Goal: Task Accomplishment & Management: Use online tool/utility

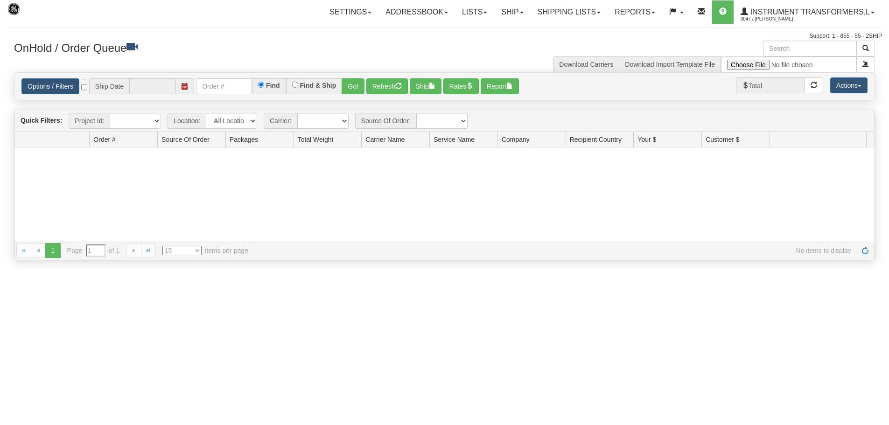
type input "[DATE]"
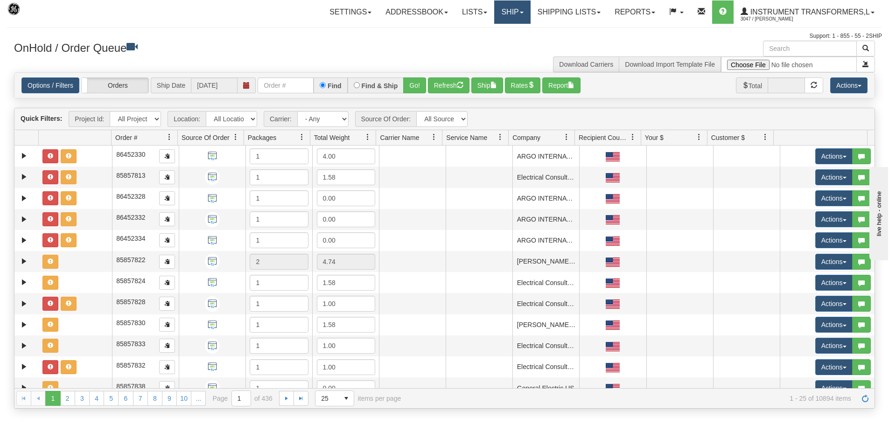
click at [522, 10] on link "Ship" at bounding box center [512, 11] width 36 height 23
click at [510, 27] on link "Ship Screen" at bounding box center [487, 33] width 84 height 12
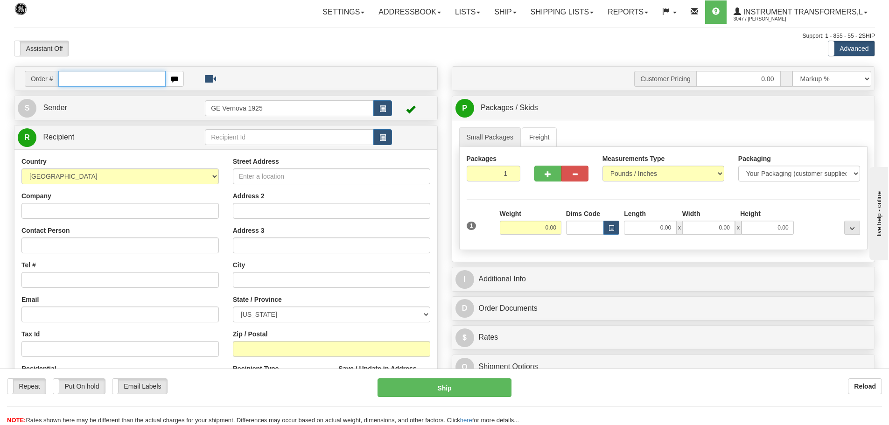
click at [83, 78] on input "text" at bounding box center [111, 79] width 107 height 16
type input "86695724"
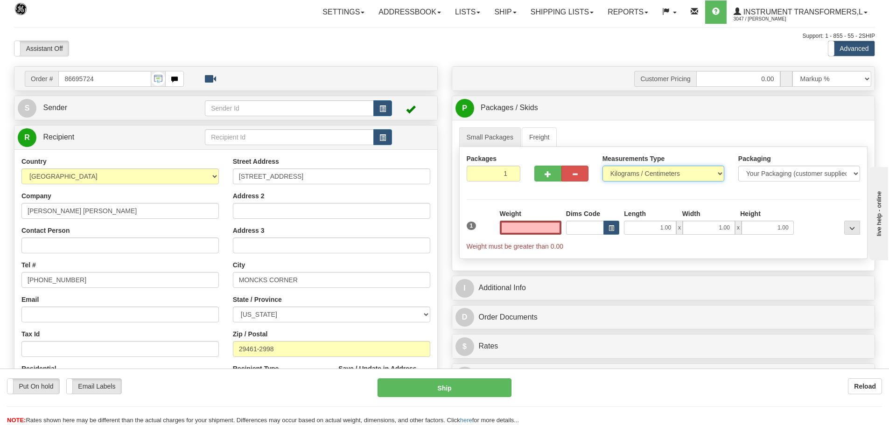
type input "0.00"
click at [718, 173] on select "Pounds / Inches Kilograms / Centimeters" at bounding box center [663, 174] width 122 height 16
select select "0"
click at [602, 166] on select "Pounds / Inches Kilograms / Centimeters" at bounding box center [663, 174] width 122 height 16
click at [560, 229] on input "0.00" at bounding box center [531, 228] width 62 height 14
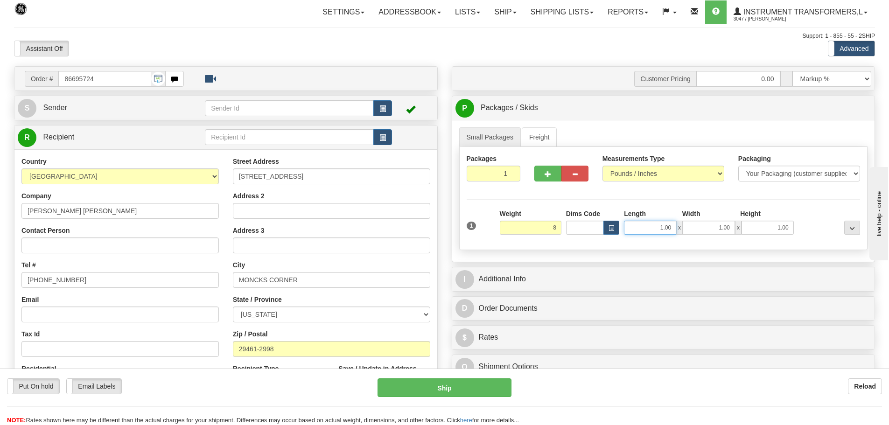
type input "8.00"
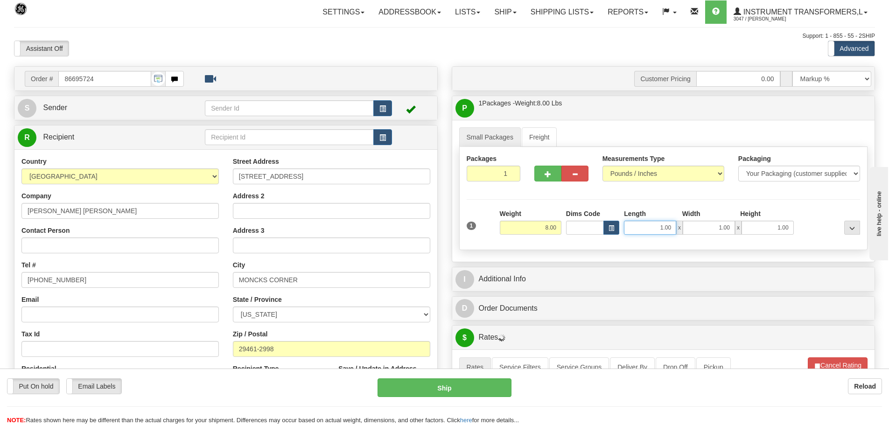
click at [673, 229] on input "1.00" at bounding box center [650, 228] width 52 height 14
type input "1"
type input "10.00"
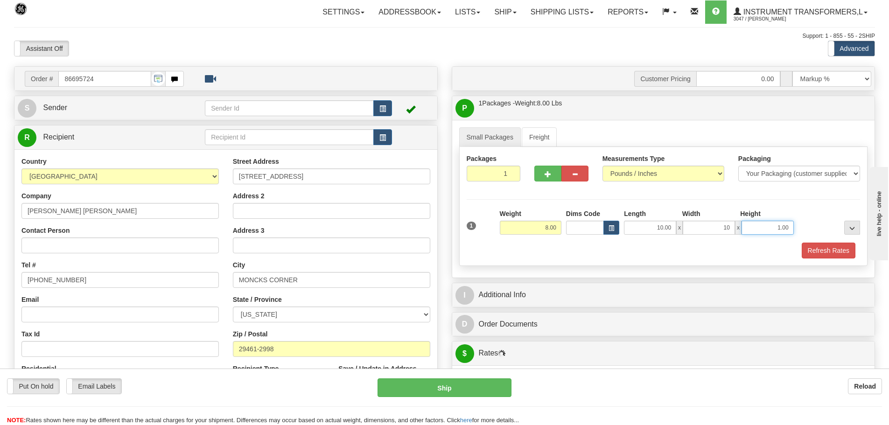
type input "10.00"
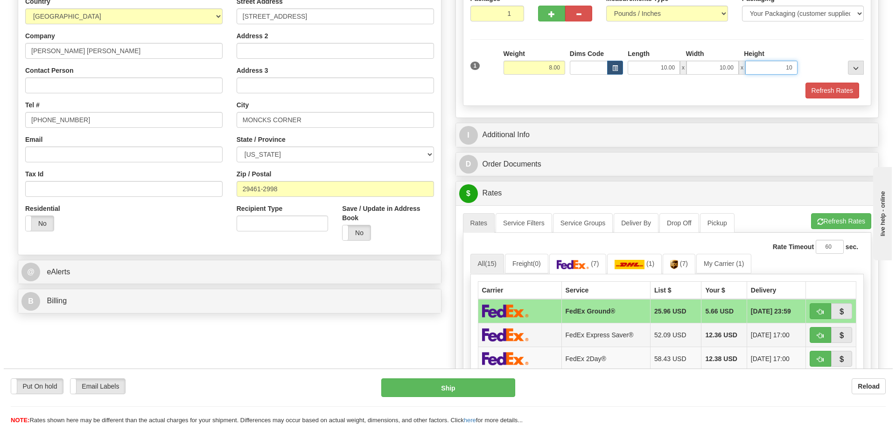
scroll to position [233, 0]
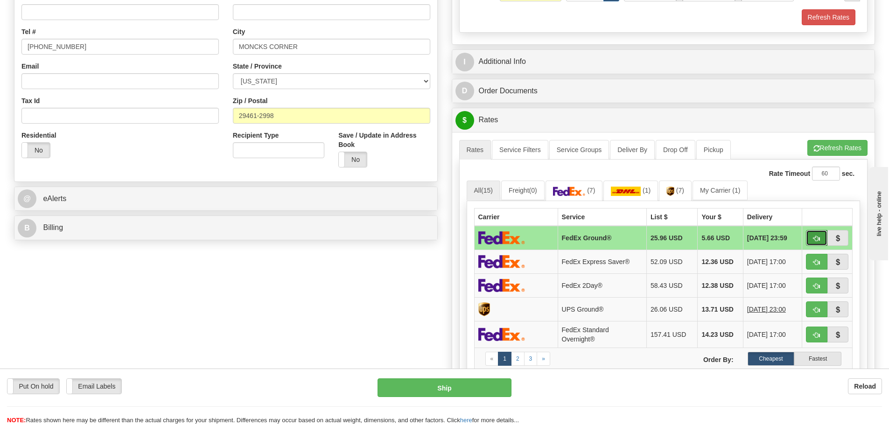
type input "10.00"
click at [813, 236] on span "button" at bounding box center [816, 239] width 7 height 6
type input "92"
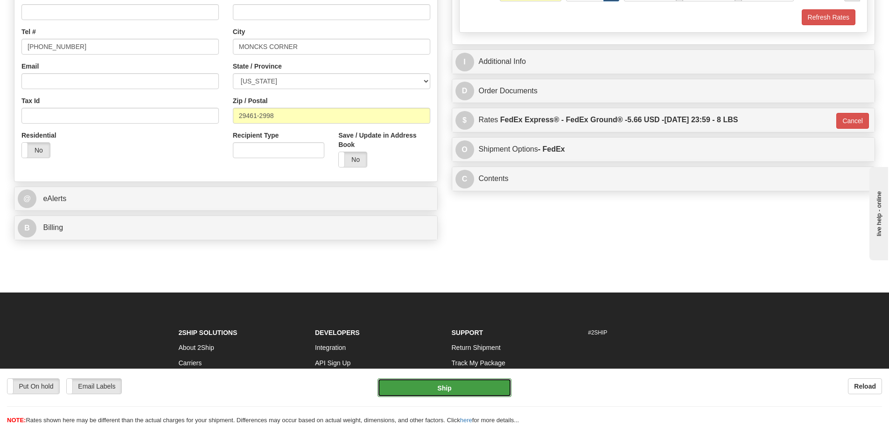
click at [474, 389] on button "Ship" at bounding box center [444, 387] width 134 height 19
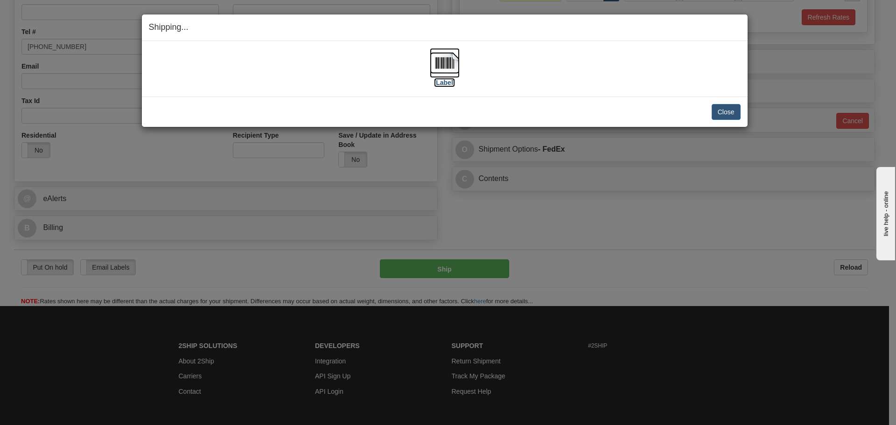
click at [440, 56] on img at bounding box center [445, 63] width 30 height 30
click at [731, 113] on button "Close" at bounding box center [725, 112] width 29 height 16
